Goal: Information Seeking & Learning: Learn about a topic

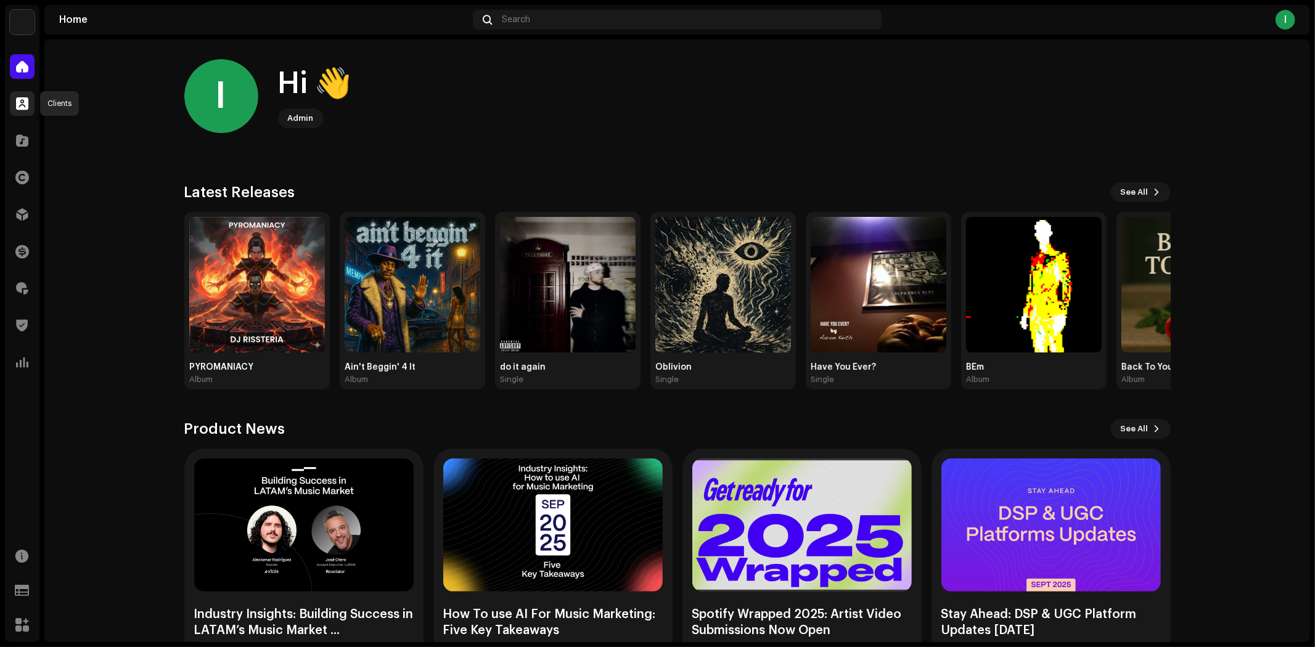
click at [22, 109] on span at bounding box center [22, 104] width 12 height 10
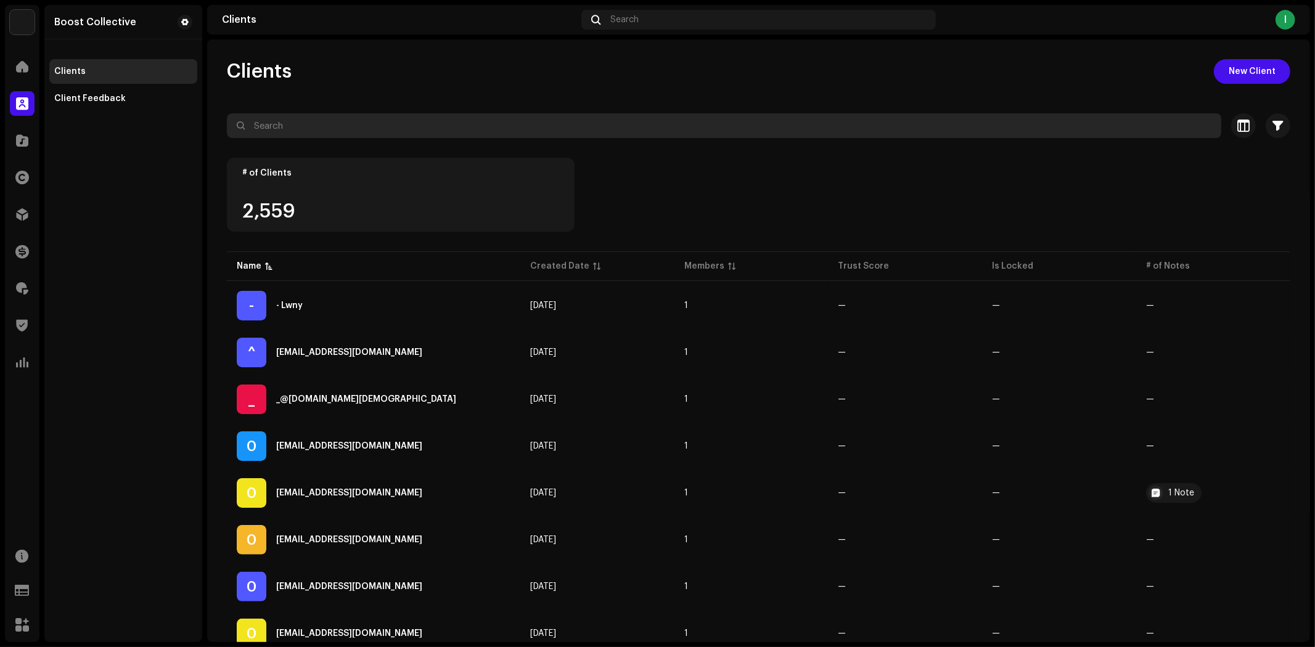
click at [321, 125] on input "text" at bounding box center [724, 125] width 994 height 25
paste input "luiz.roquejr@gmail.com"
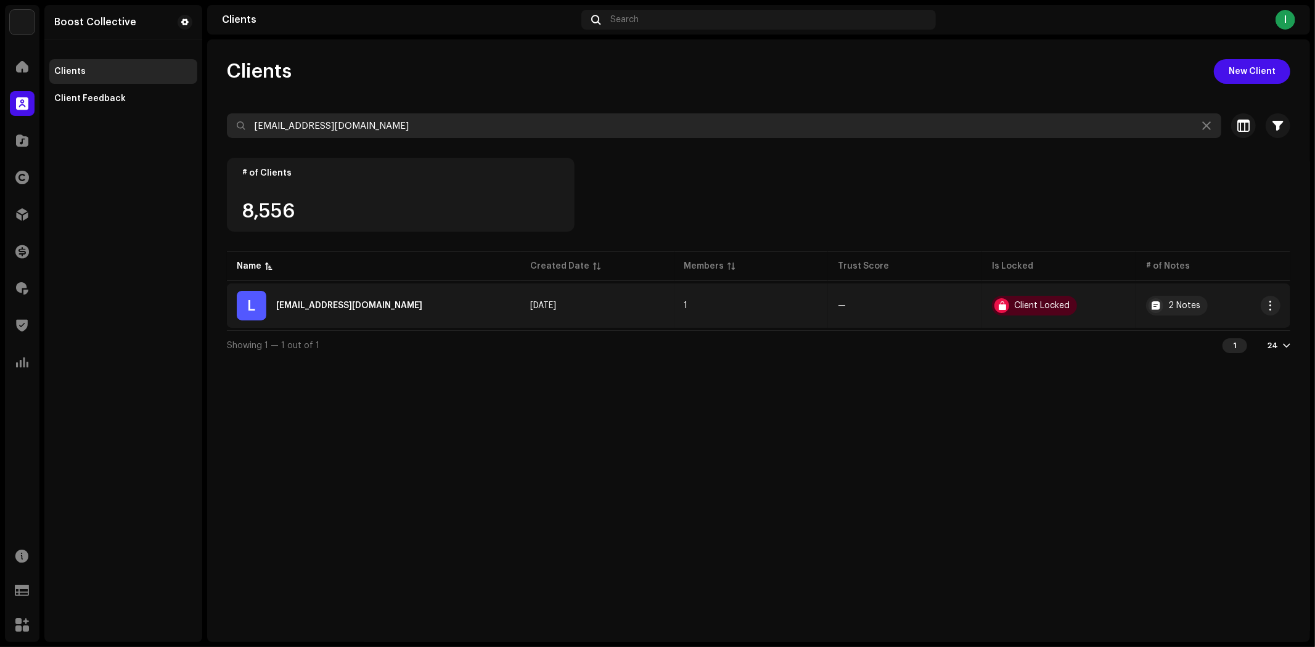
type input "luiz.roquejr@gmail.com"
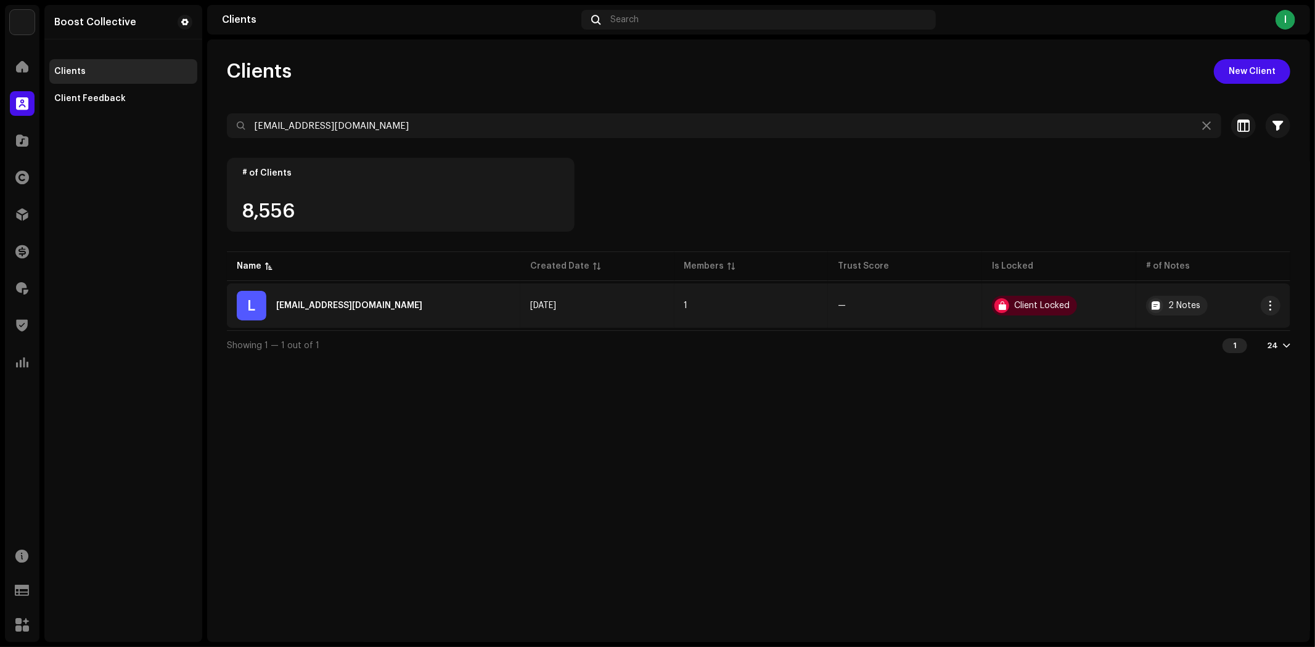
click at [503, 300] on div "L luiz.roquejr@gmail.com" at bounding box center [374, 306] width 274 height 30
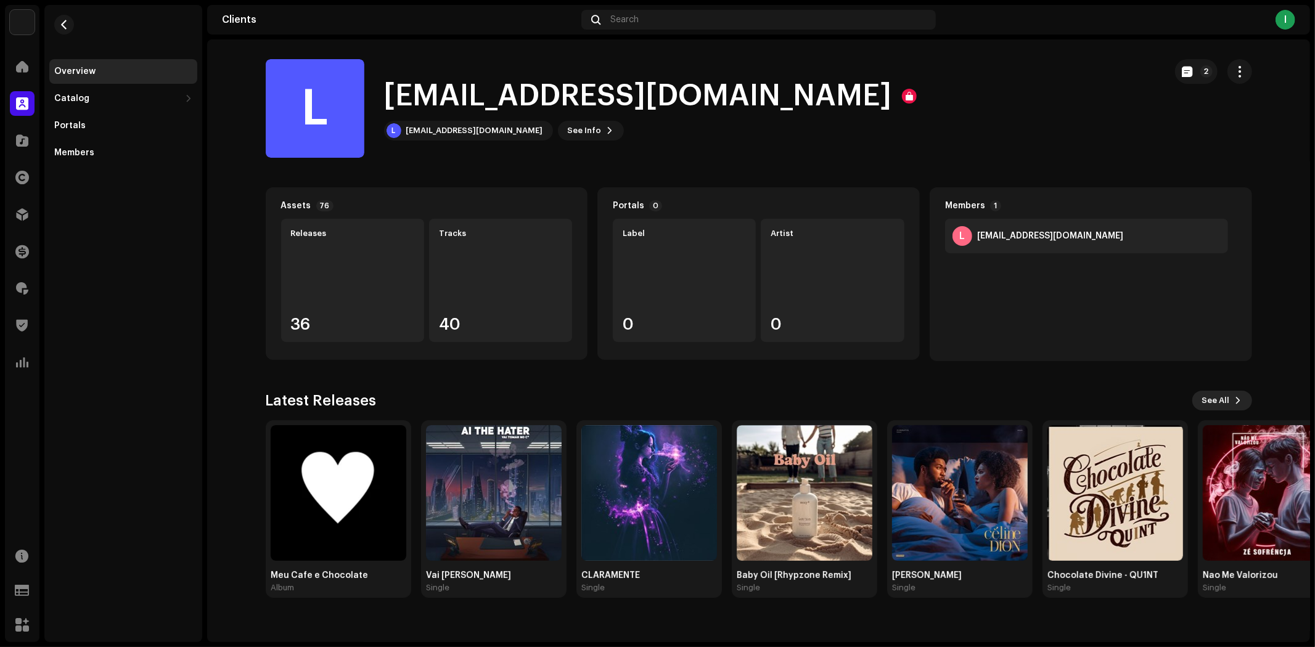
click at [1210, 397] on span "See All" at bounding box center [1216, 400] width 28 height 25
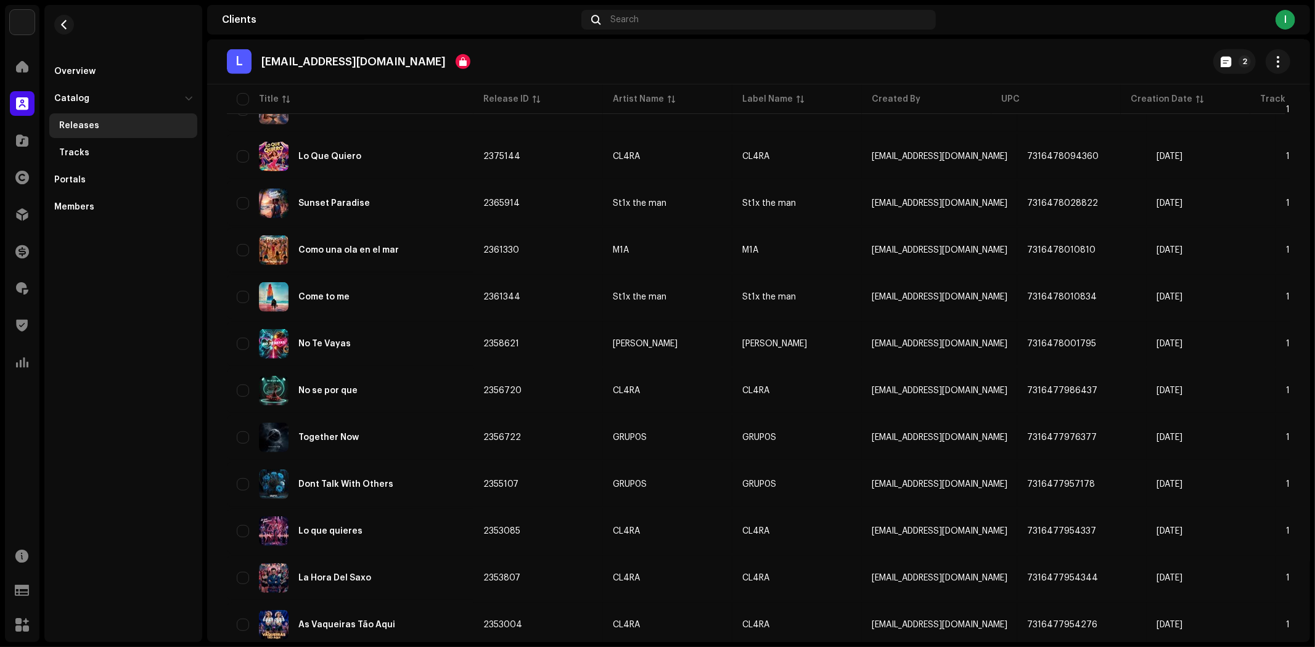
scroll to position [745, 0]
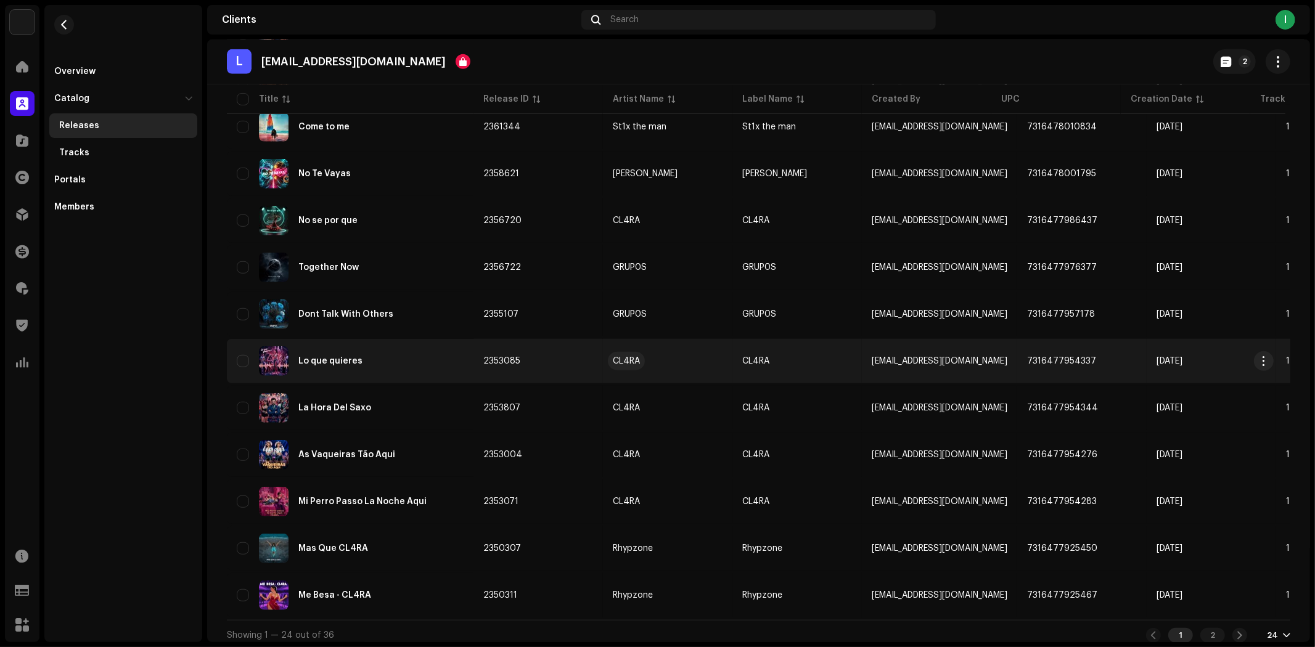
click at [626, 357] on div "CL4RA" at bounding box center [626, 361] width 27 height 9
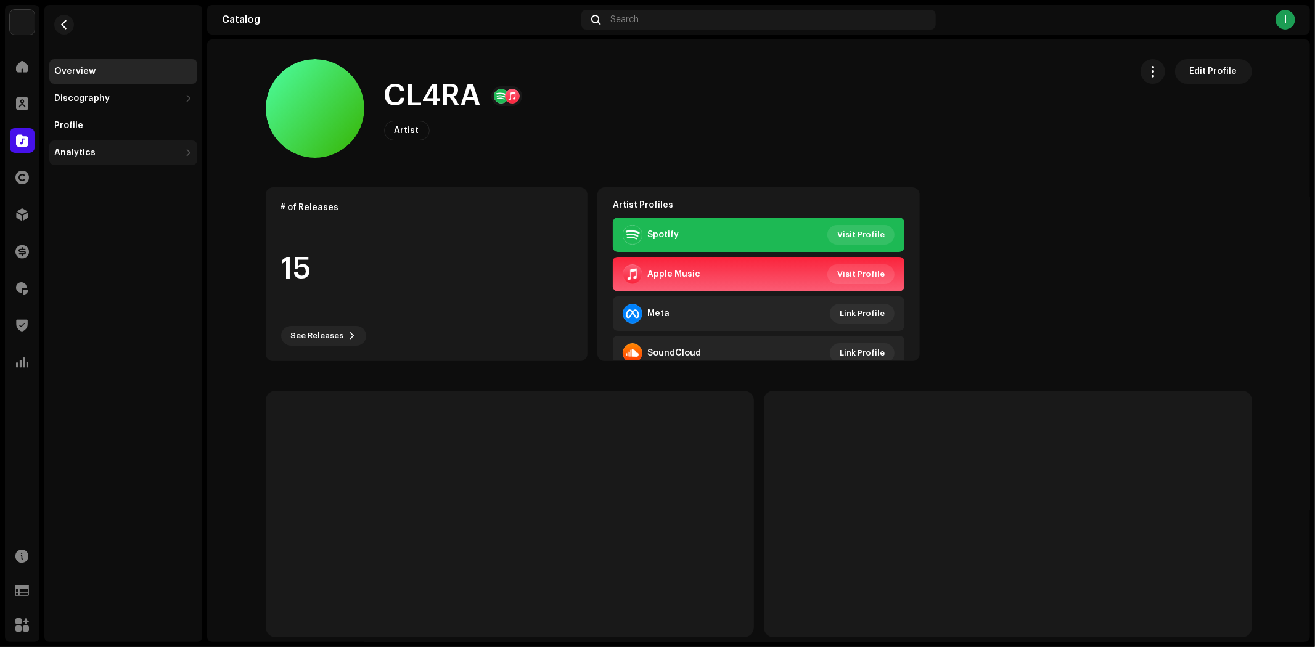
click at [128, 148] on div "Analytics" at bounding box center [117, 153] width 126 height 10
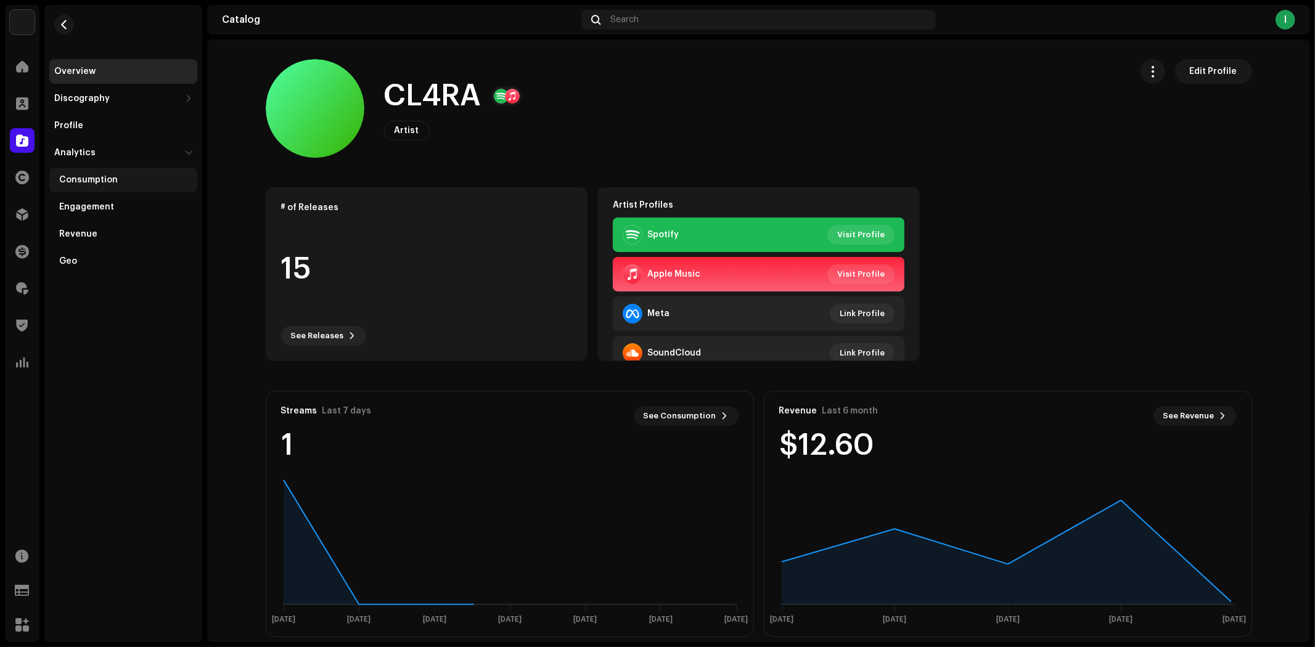
click at [111, 181] on div "Consumption" at bounding box center [88, 180] width 59 height 10
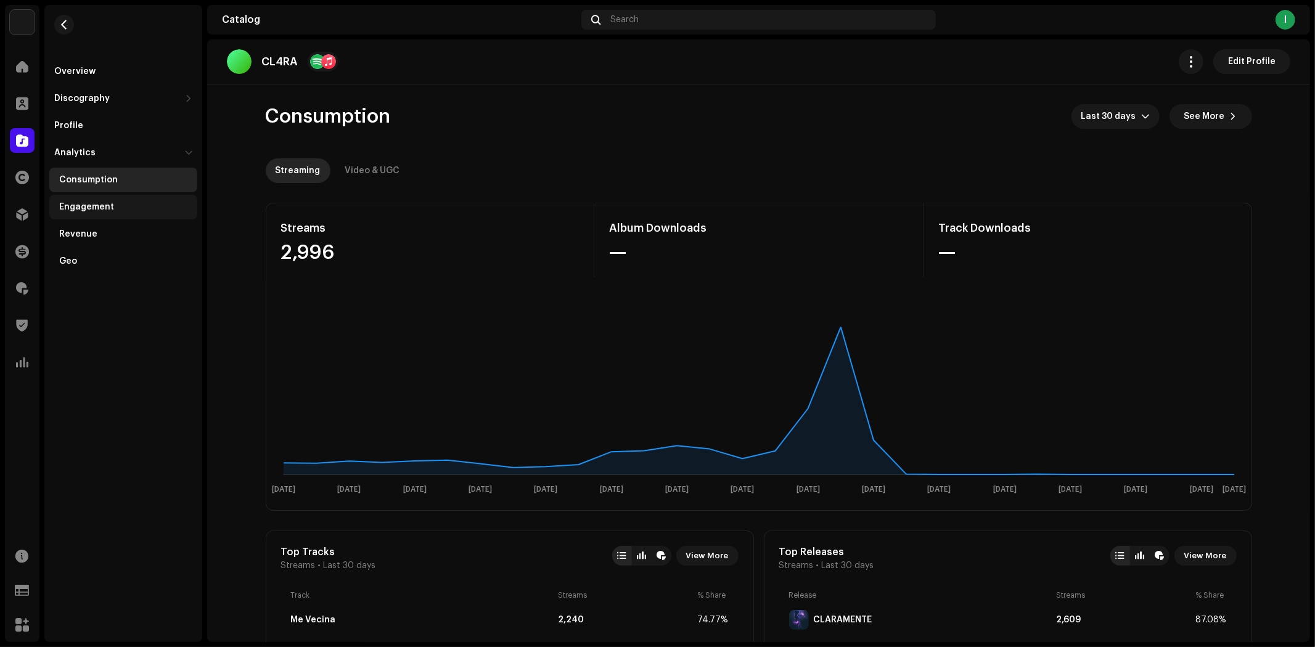
click at [124, 202] on div "Engagement" at bounding box center [125, 207] width 133 height 10
